Goal: Task Accomplishment & Management: Manage account settings

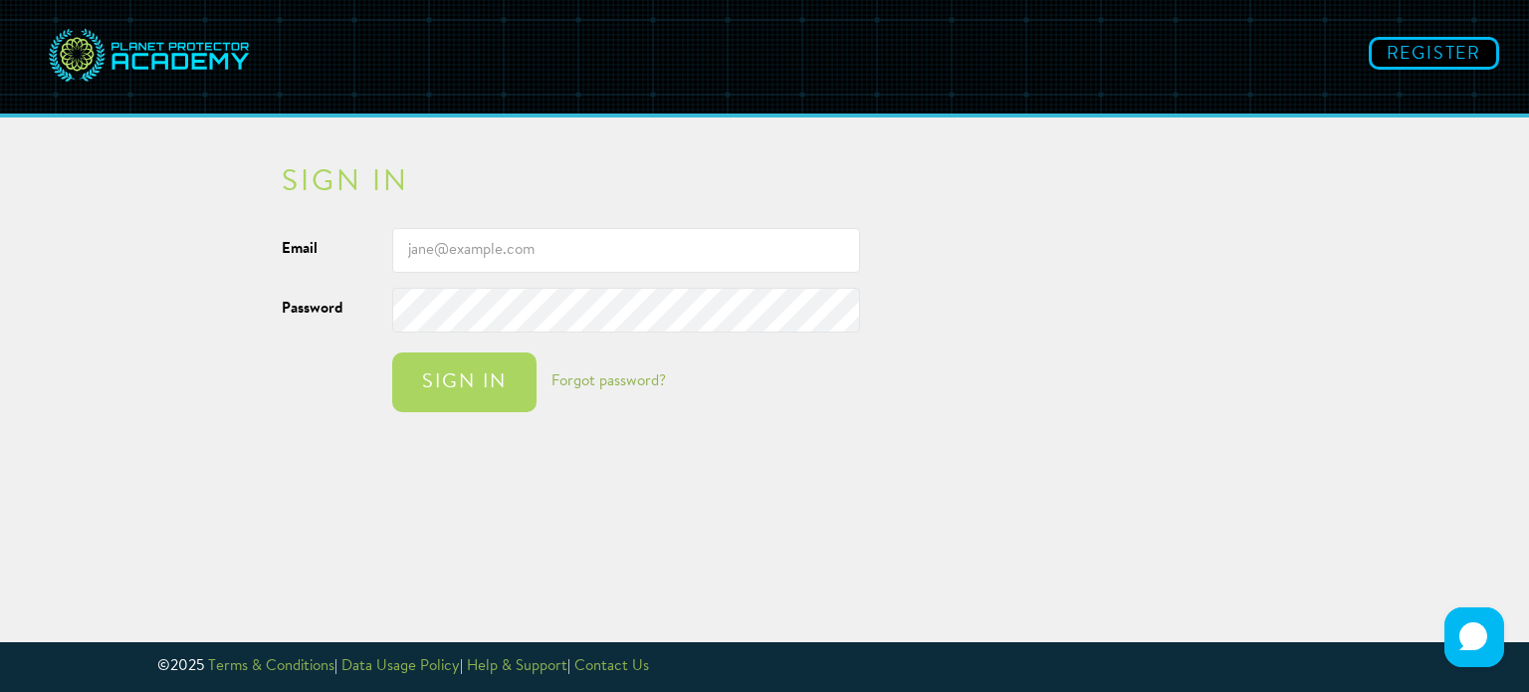
click at [627, 254] on input "Email" at bounding box center [626, 250] width 468 height 45
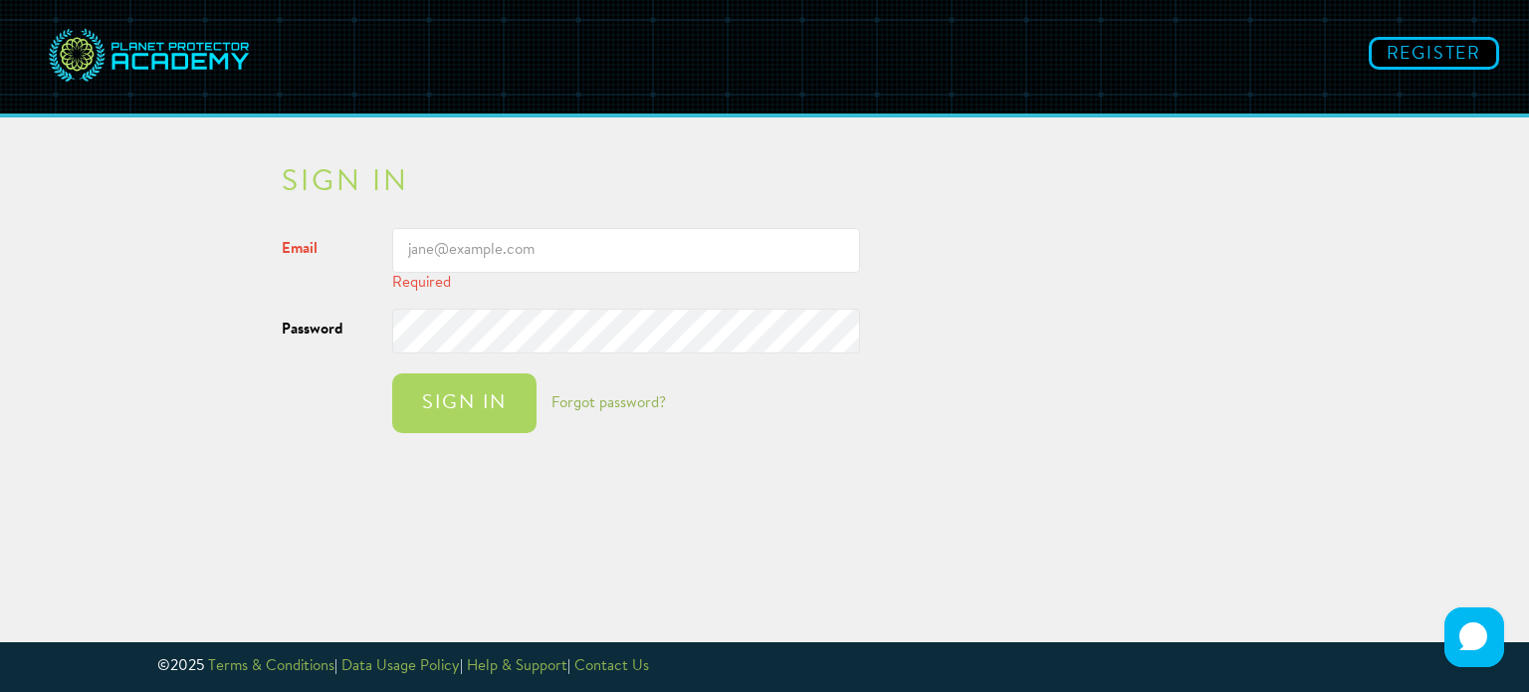
click at [392, 373] on button "Sign in" at bounding box center [464, 403] width 144 height 60
type input "[EMAIL_ADDRESS][DOMAIN_NAME]"
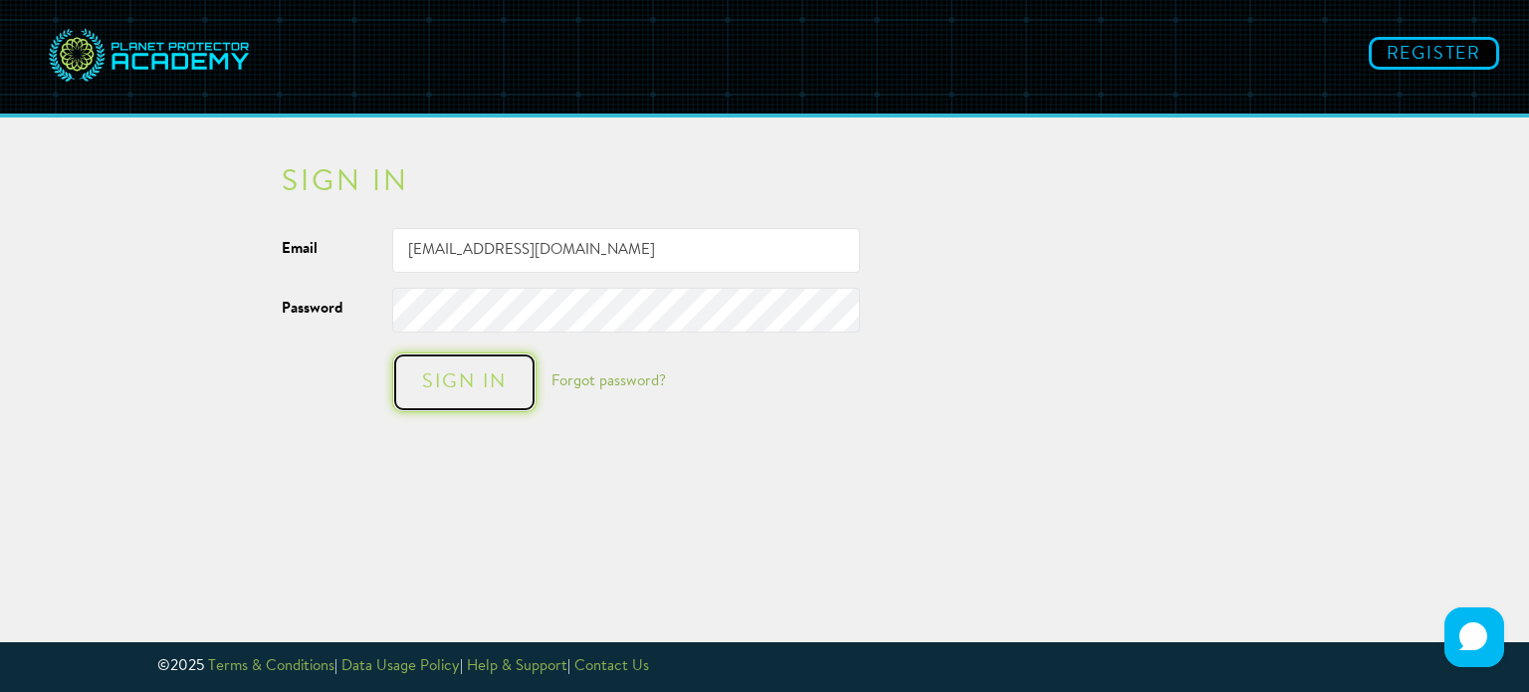
click at [479, 397] on button "Sign in" at bounding box center [464, 382] width 144 height 60
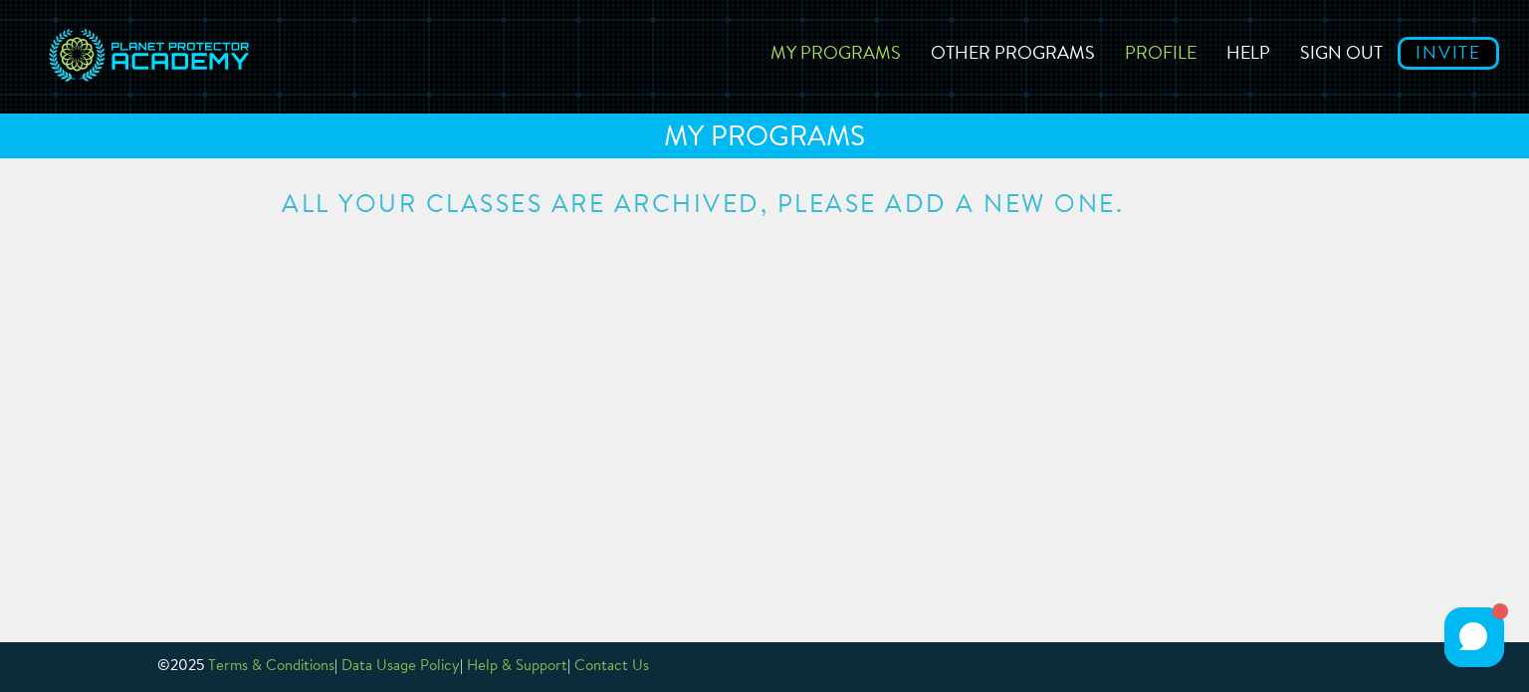
click at [1166, 51] on link "Profile" at bounding box center [1161, 50] width 102 height 71
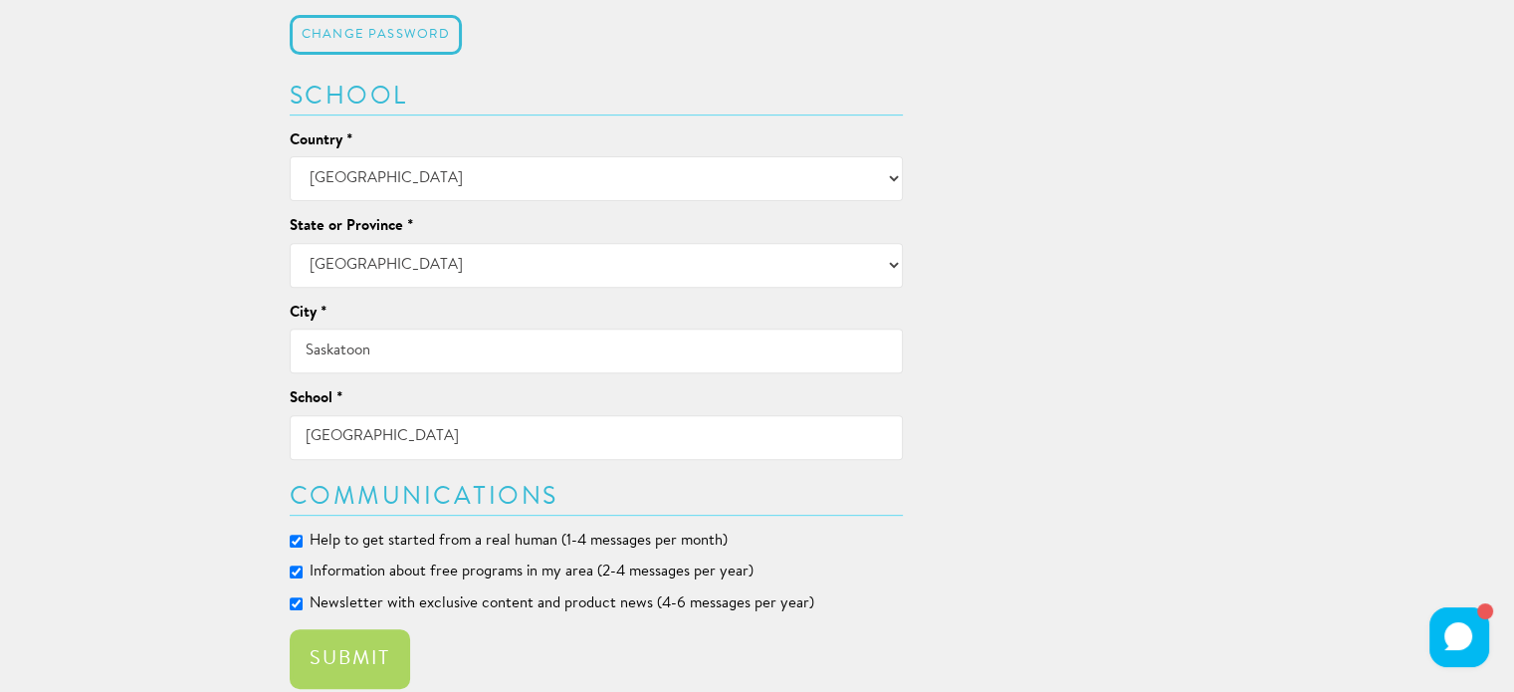
scroll to position [781, 0]
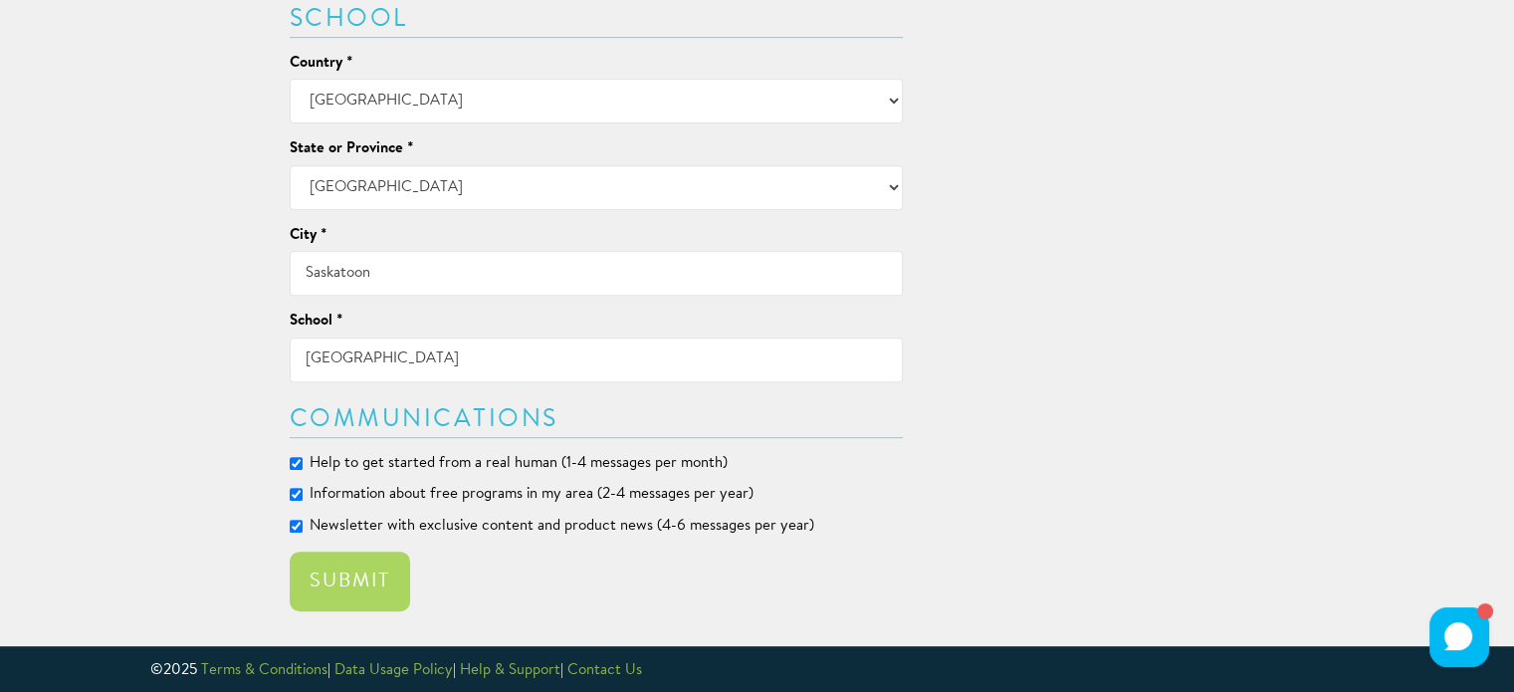
drag, startPoint x: 608, startPoint y: 360, endPoint x: 276, endPoint y: 381, distance: 333.1
click at [276, 381] on div "Edit Profile Personal First Name * [PERSON_NAME] Last Name * [PERSON_NAME] Phon…" at bounding box center [597, 1] width 644 height 1229
type input "[PERSON_NAME] School"
click at [323, 576] on button "Submit" at bounding box center [350, 581] width 120 height 60
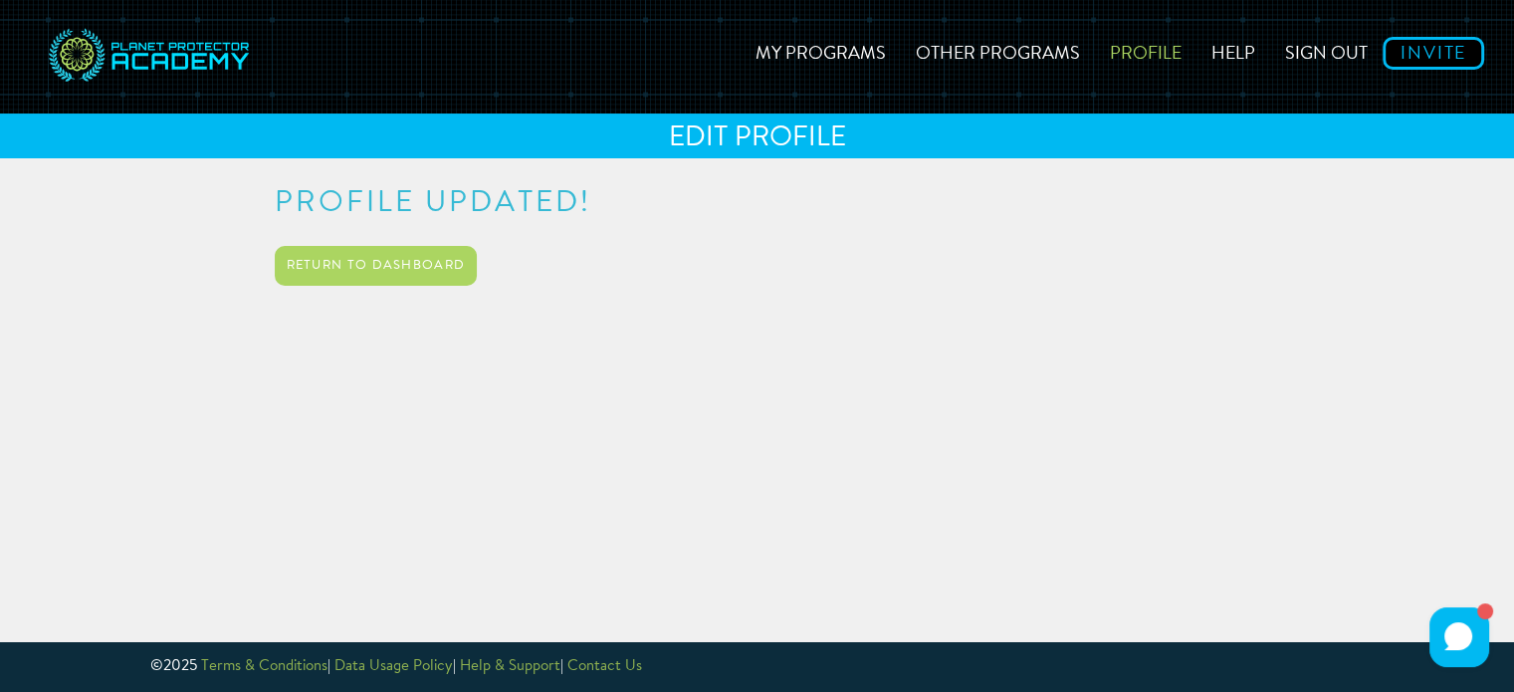
scroll to position [0, 0]
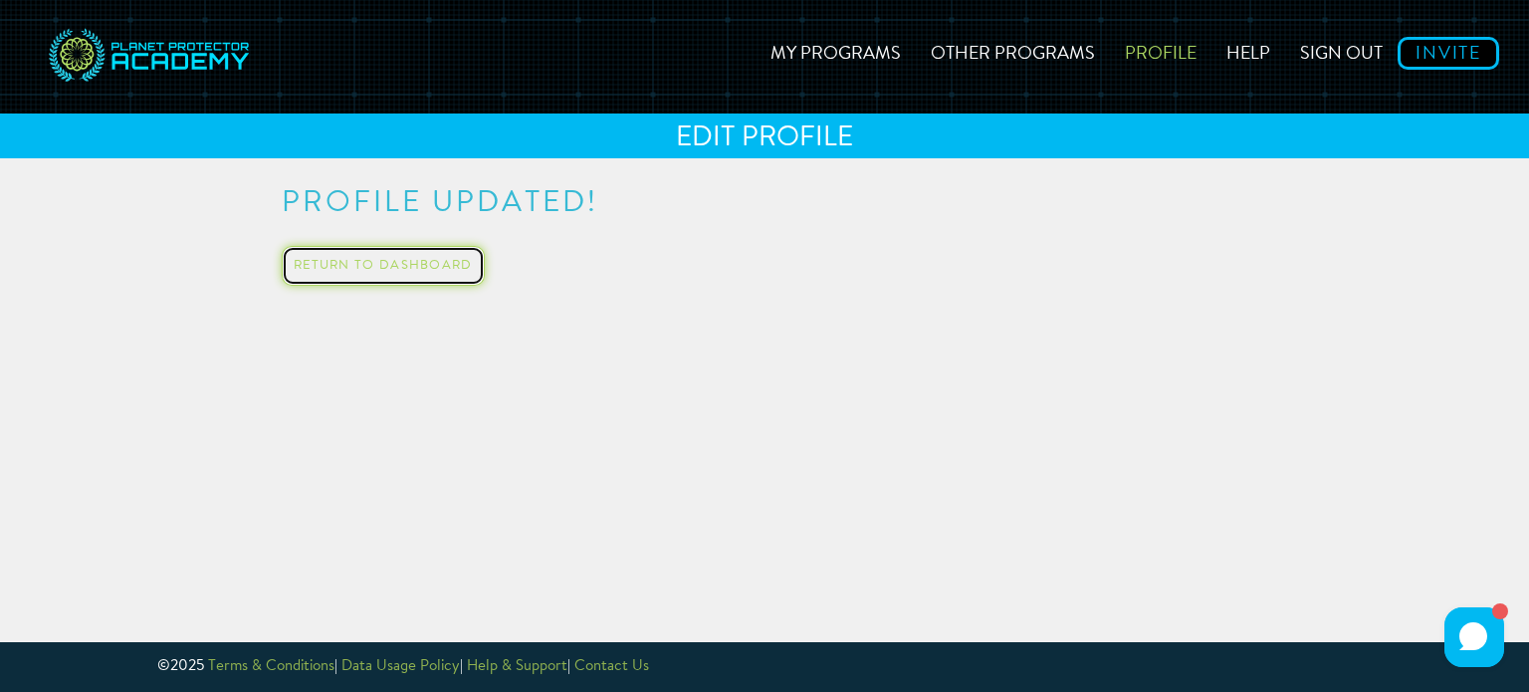
click at [367, 255] on link "Return to Dashboard" at bounding box center [383, 266] width 203 height 40
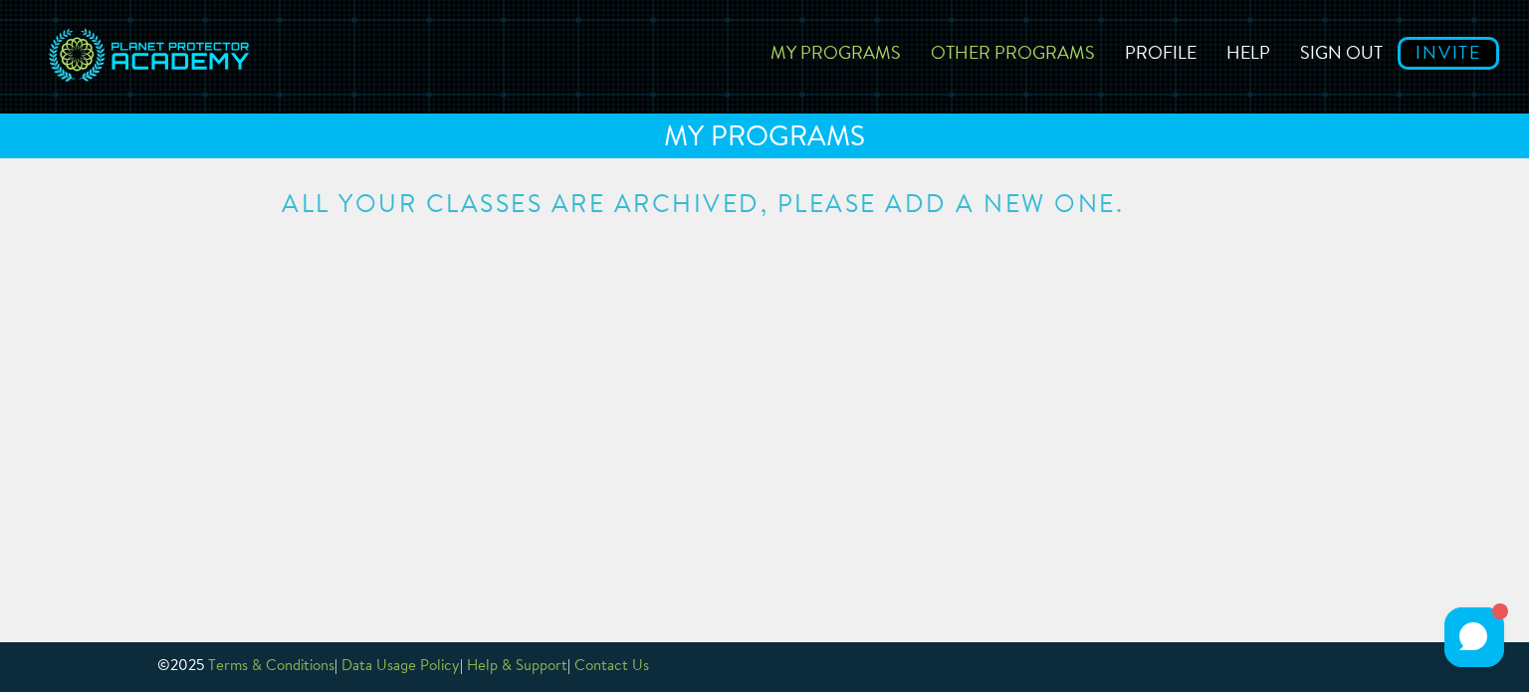
click at [1006, 47] on link "Other Programs" at bounding box center [1013, 50] width 194 height 71
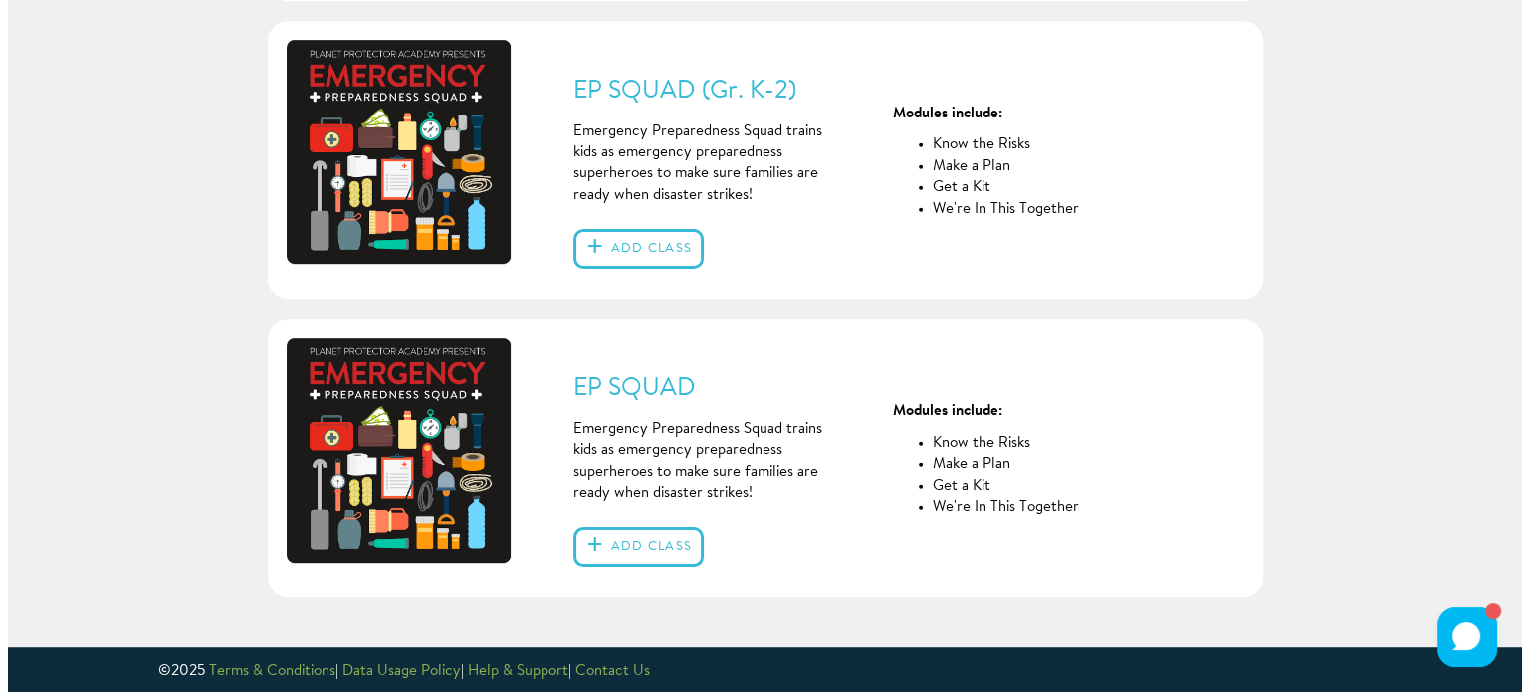
scroll to position [1046, 0]
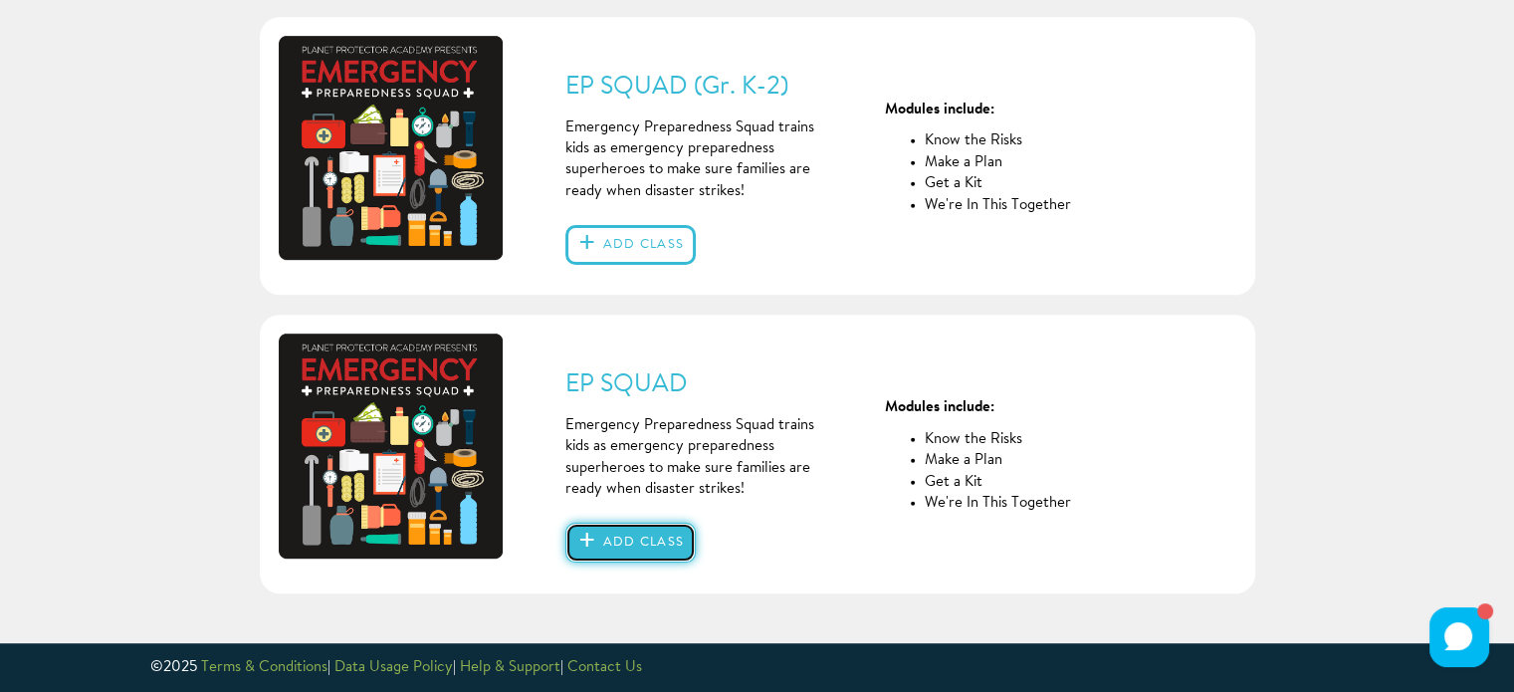
click at [625, 532] on button "Add class" at bounding box center [630, 543] width 130 height 40
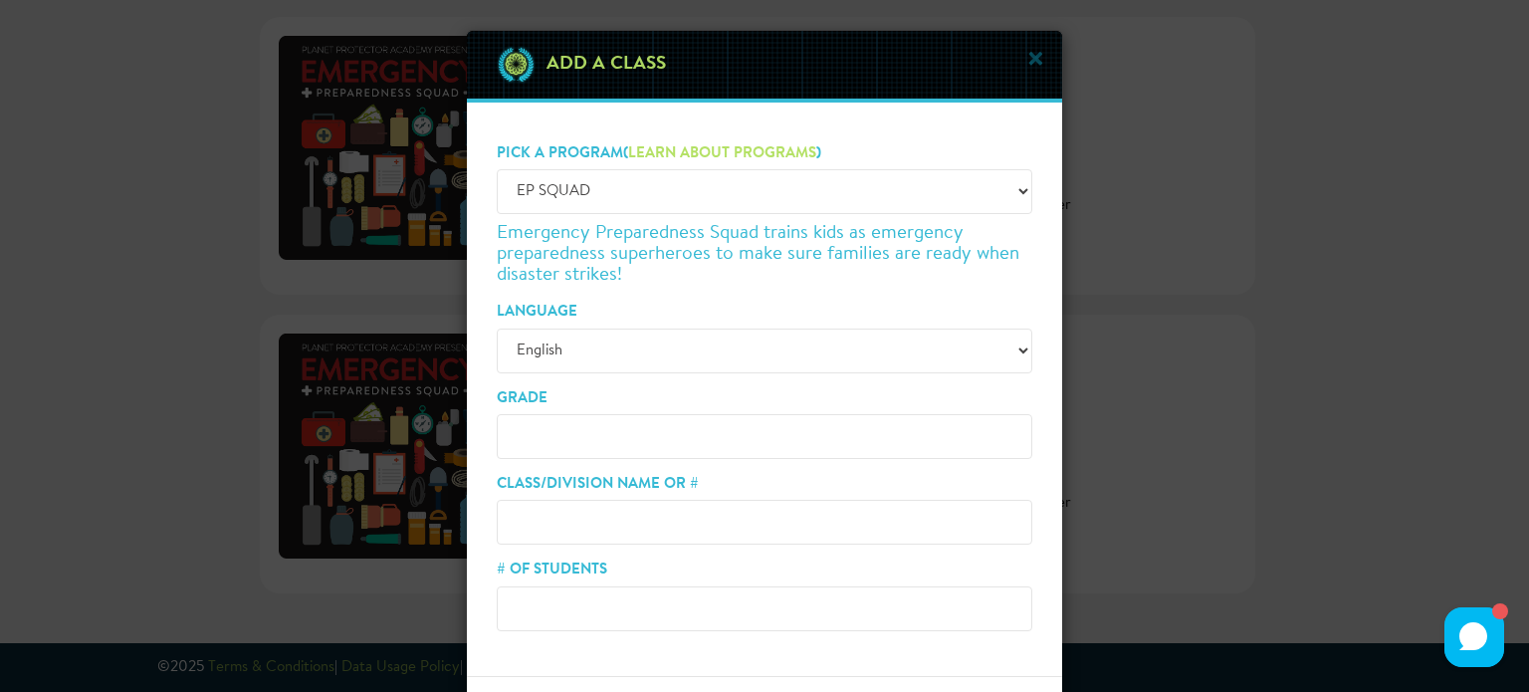
click at [592, 429] on input "Grade" at bounding box center [764, 436] width 535 height 45
type input "4"
click at [577, 528] on input "Class/Division Name or #" at bounding box center [764, 522] width 535 height 45
click at [577, 528] on input "Hu" at bounding box center [764, 522] width 535 height 45
type input "Hutch"
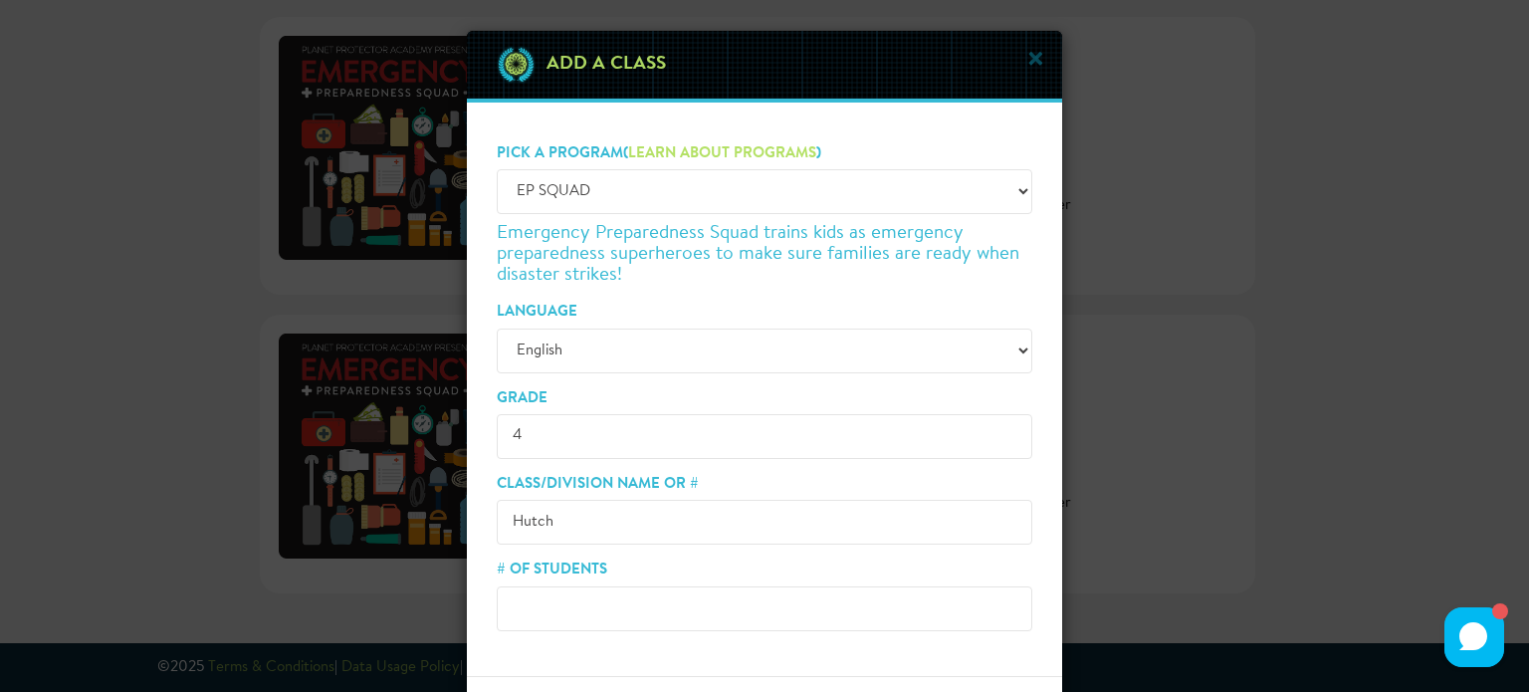
click at [541, 608] on input "# of Students" at bounding box center [764, 608] width 535 height 45
type input "27"
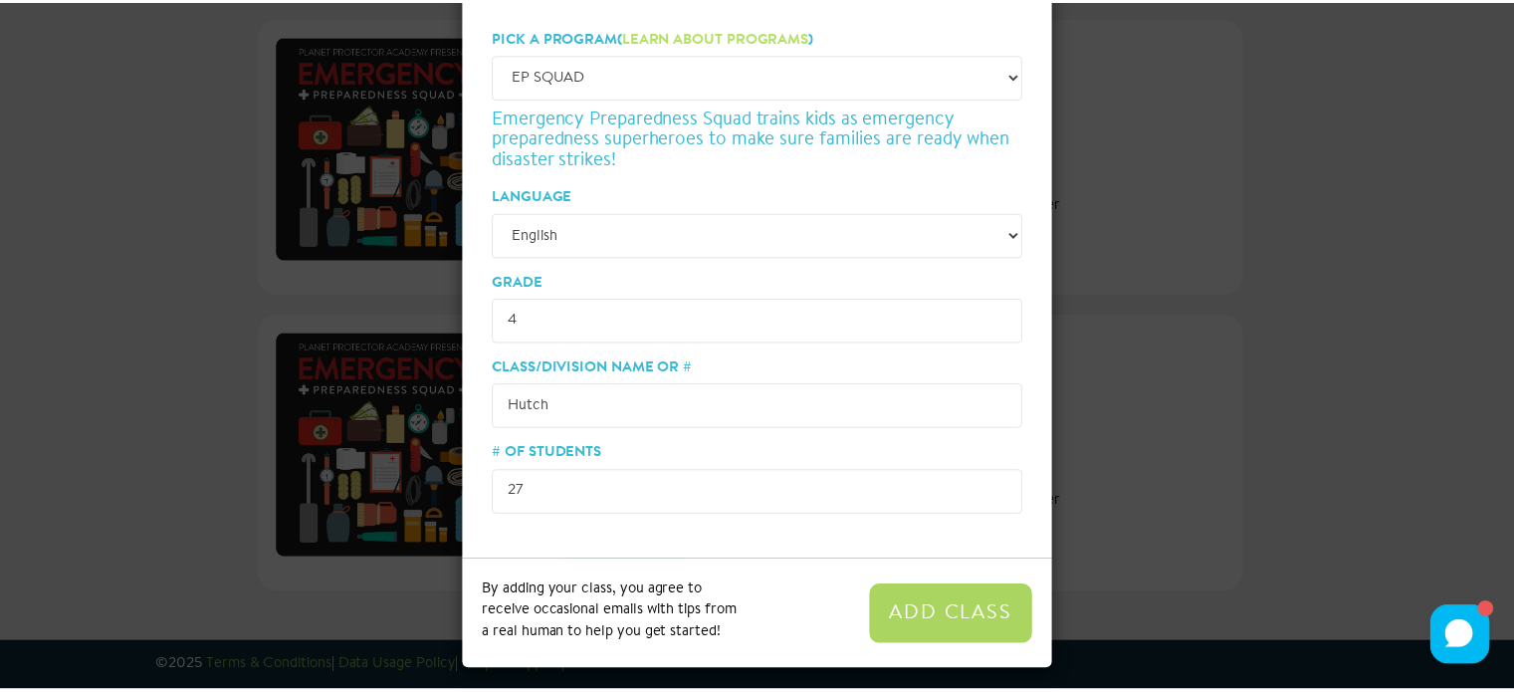
scroll to position [123, 0]
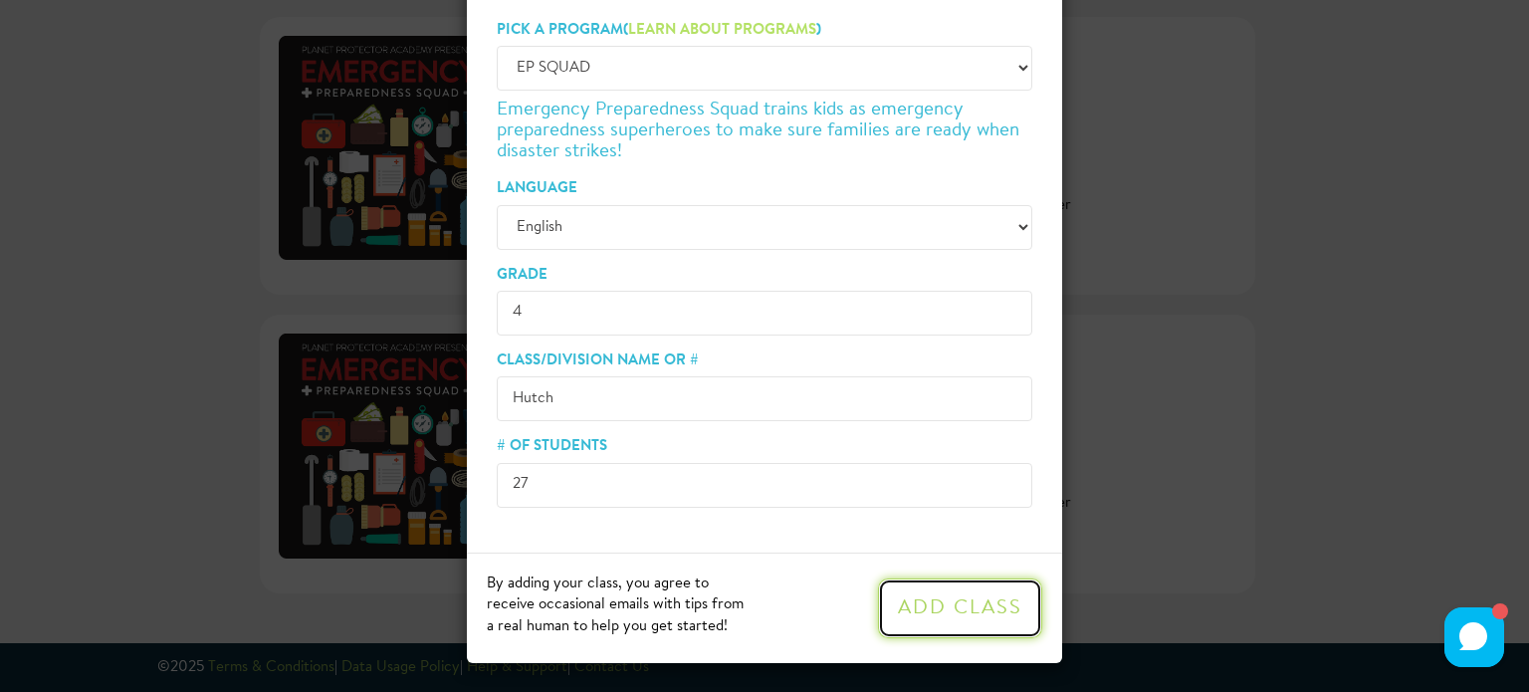
click at [995, 596] on button "Add Class" at bounding box center [960, 608] width 164 height 60
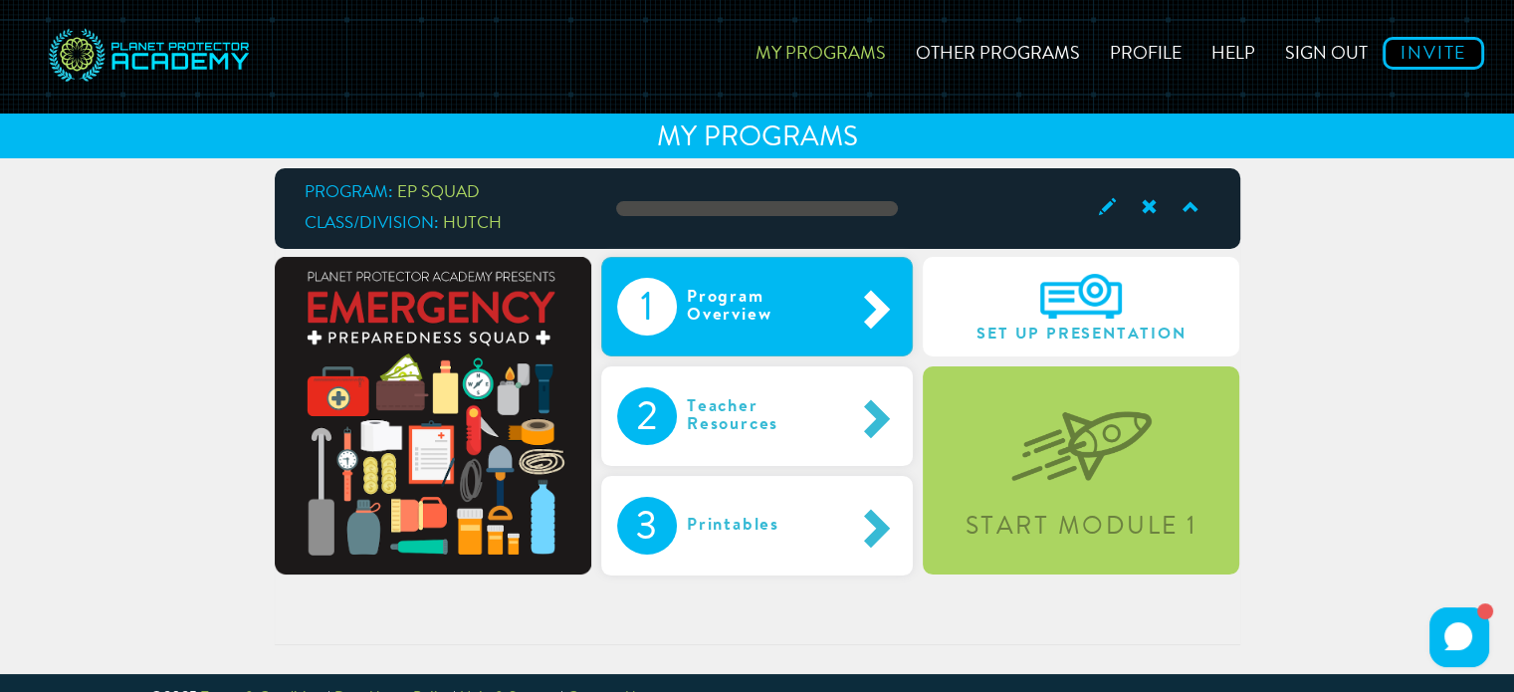
click at [814, 295] on div "Program Overview" at bounding box center [765, 307] width 177 height 58
